Goal: Task Accomplishment & Management: Complete application form

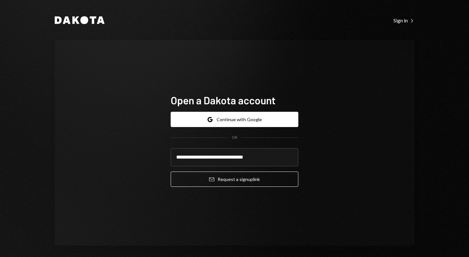
type input "**********"
click at [233, 180] on button "Email Request a sign up link" at bounding box center [235, 179] width 128 height 15
